Goal: Information Seeking & Learning: Find specific fact

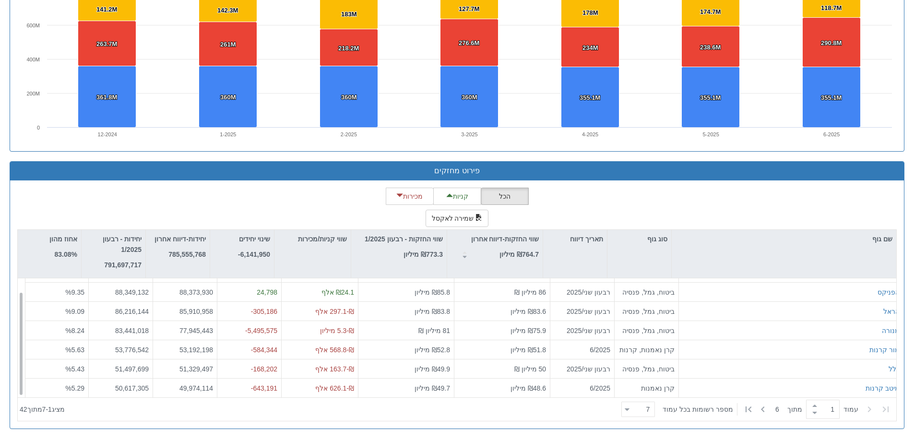
scroll to position [15, 0]
click at [768, 407] on div "עמוד 1 מתוך 6 מספר רשומות בכל עמוד 7 7" at bounding box center [756, 409] width 277 height 21
click at [766, 409] on icon at bounding box center [763, 410] width 12 height 12
type input "2"
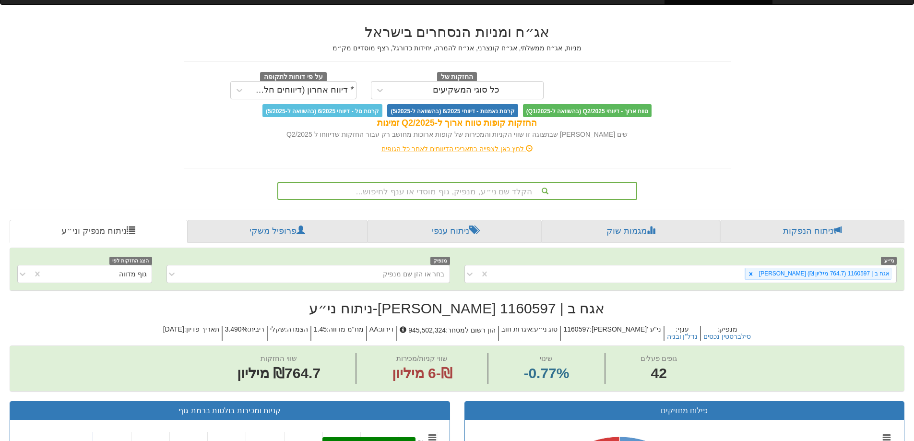
scroll to position [0, 0]
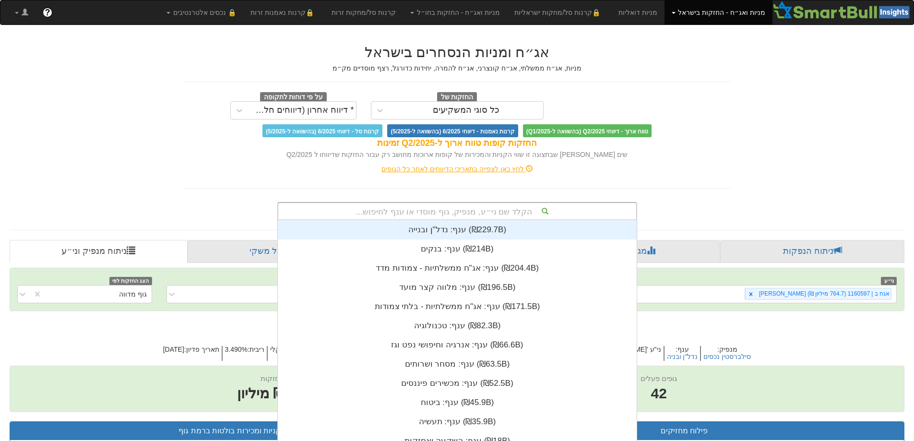
click at [454, 213] on div "הקלד שם ני״ע, מנפיק, גוף מוסדי או ענף לחיפוש... ענף: ‏נדל"ן ובנייה ‎(₪229.7B)‎ …" at bounding box center [457, 211] width 360 height 18
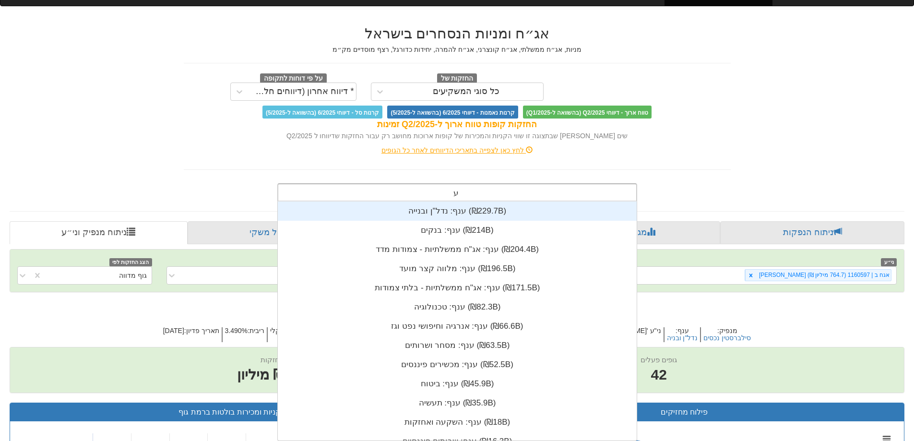
scroll to position [192, 0]
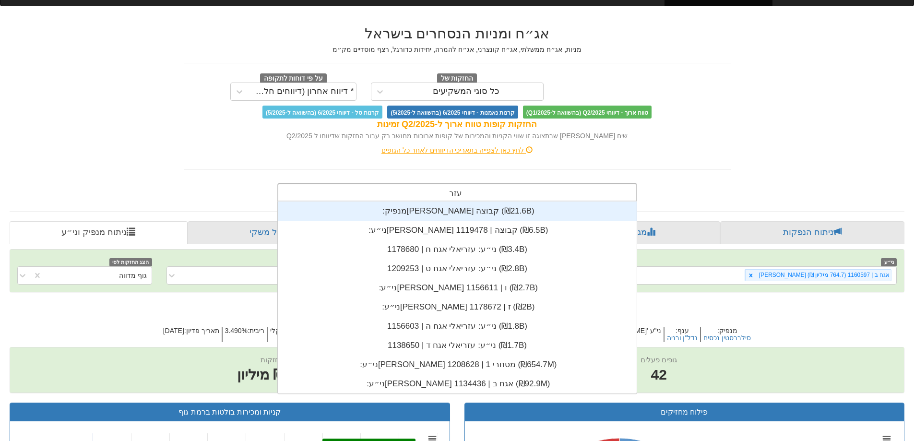
type input "עזרי"
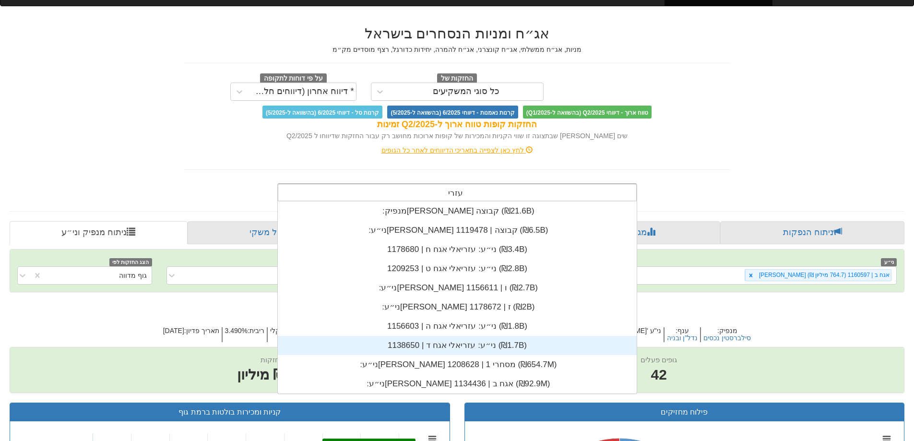
click at [443, 353] on div "ני״ע: ‏עזריאלי אגח ד | 1138650 ‎(₪1.7B)‎" at bounding box center [457, 345] width 359 height 19
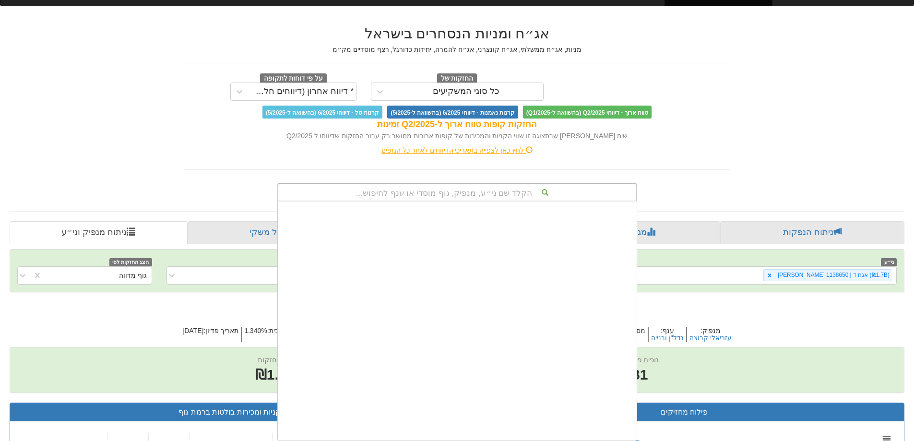
scroll to position [239, 0]
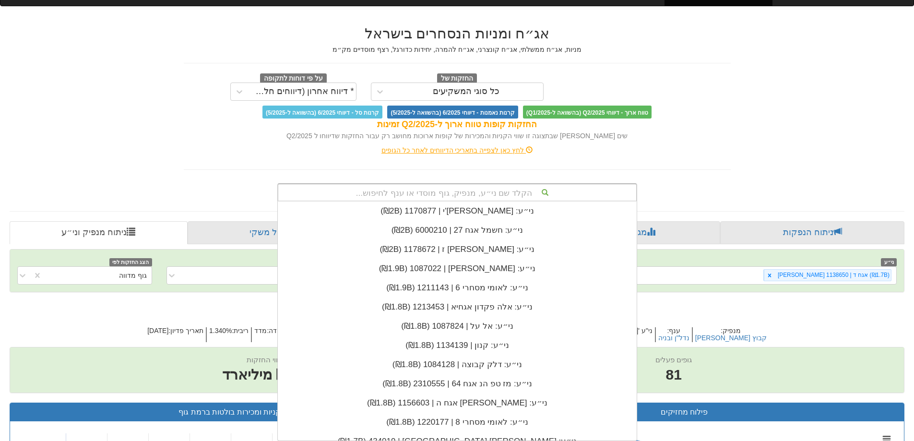
click at [717, 121] on div "החזקות קופות טווח ארוך ל-Q2/2025 זמינות" at bounding box center [457, 125] width 547 height 12
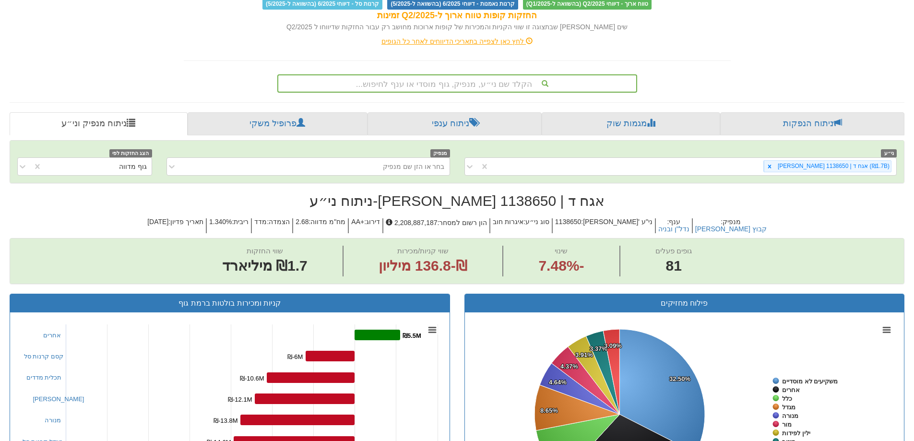
scroll to position [144, 0]
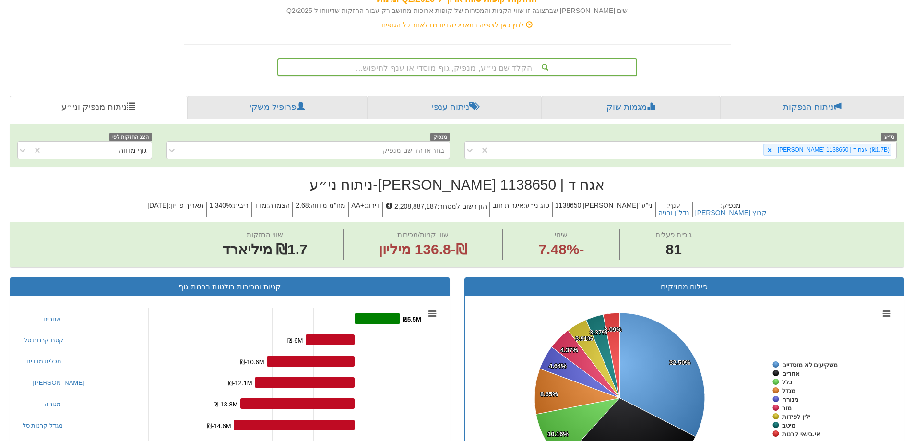
click at [443, 67] on font "הקלד שם ני״ע, מנפיק, גוף מוסדי או ענף לחיפוש..." at bounding box center [444, 67] width 176 height 9
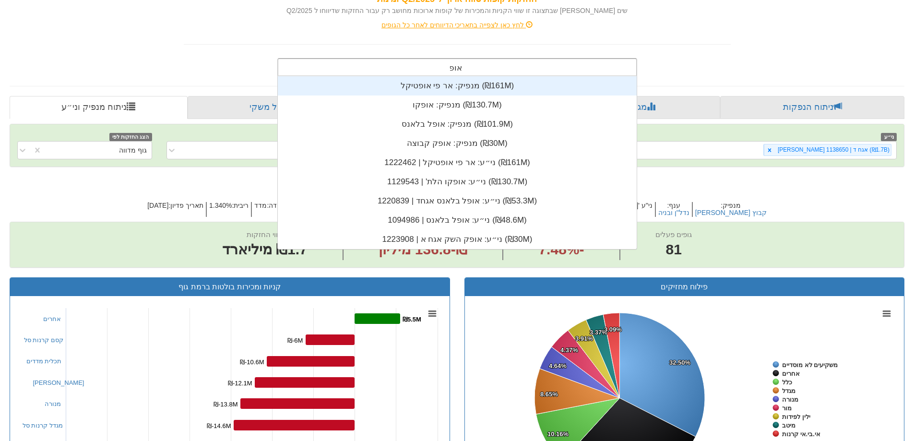
scroll to position [173, 0]
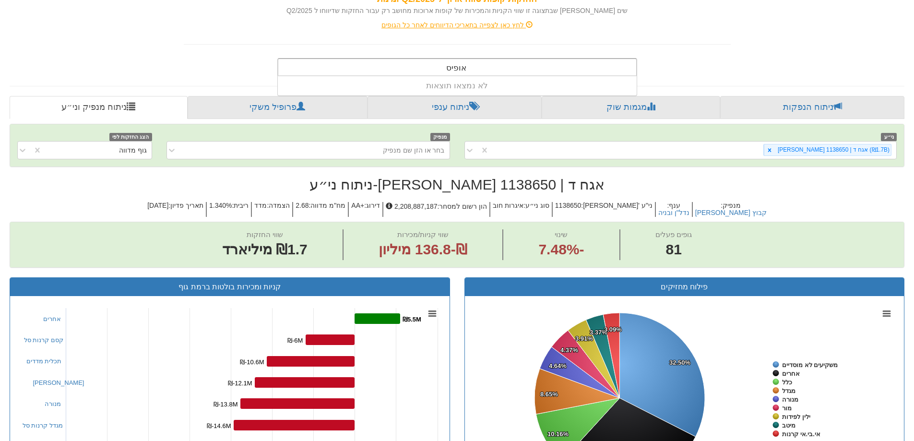
click at [459, 67] on input "אופיסי" at bounding box center [456, 68] width 21 height 19
click at [449, 62] on input "או.[GEOGRAPHIC_DATA]" at bounding box center [455, 68] width 23 height 19
click at [451, 66] on input "או.[GEOGRAPHIC_DATA]" at bounding box center [455, 68] width 23 height 19
type input "או.פי.סי"
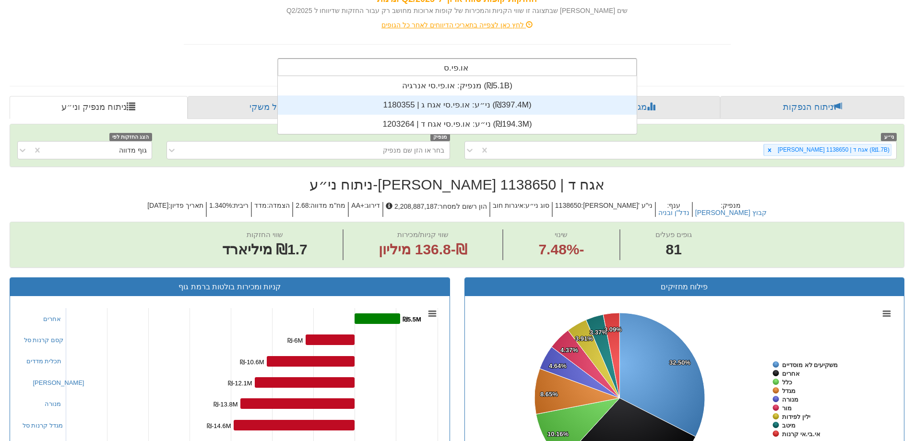
scroll to position [58, 0]
click at [460, 96] on div "ני״ע: [PERSON_NAME].פי.סי אגח ג | 1180355 ‏(₪397.4 מיליון)‎" at bounding box center [457, 105] width 359 height 19
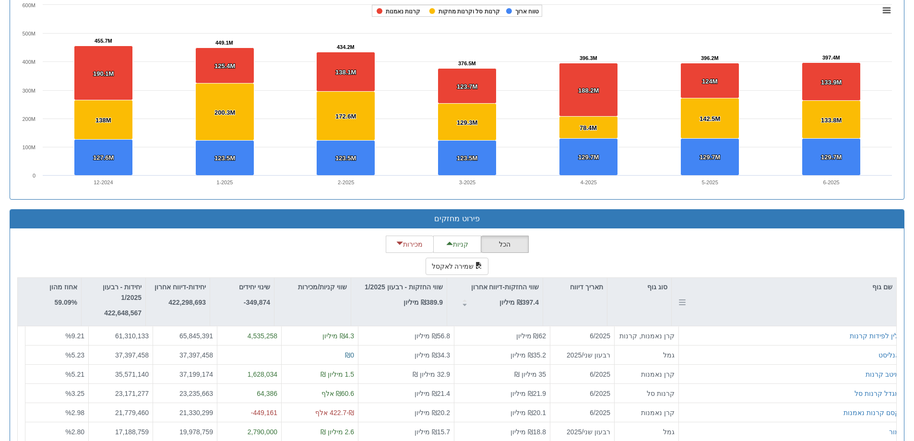
scroll to position [731, 0]
